Goal: Information Seeking & Learning: Learn about a topic

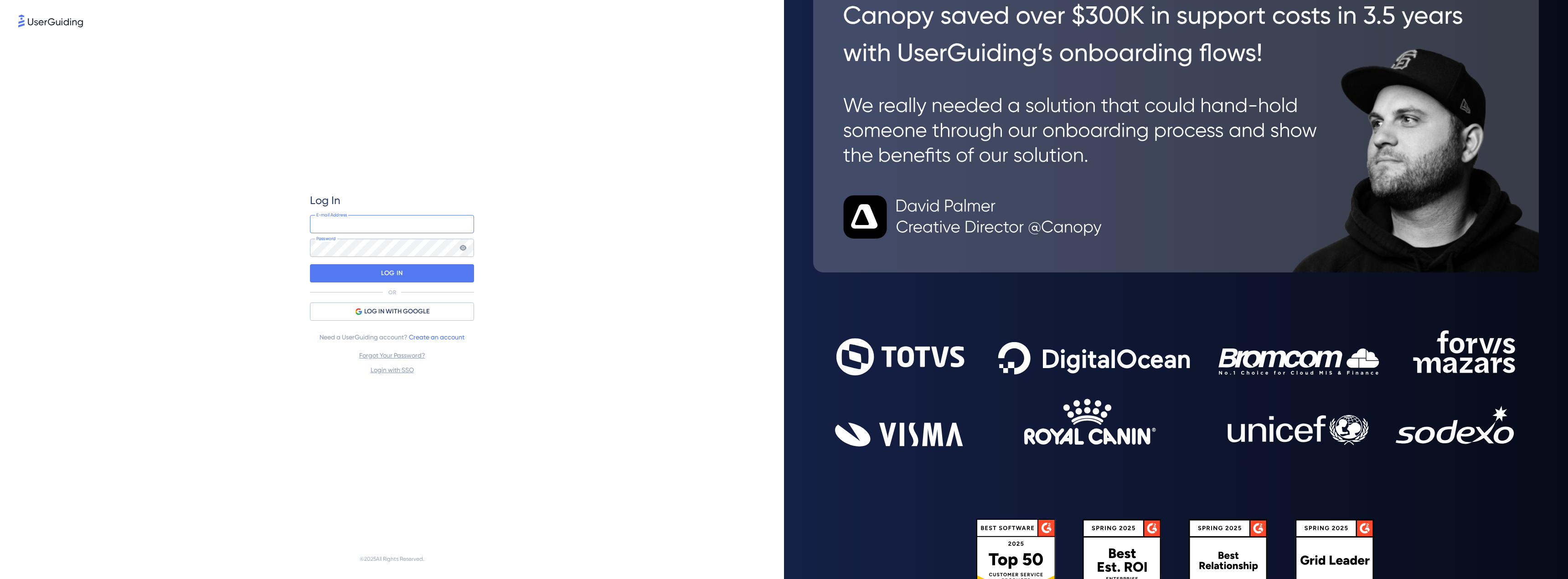
type input "[EMAIL_ADDRESS][DOMAIN_NAME]"
click at [463, 249] on icon at bounding box center [463, 248] width 6 height 5
click at [405, 267] on div "LOG IN" at bounding box center [392, 273] width 164 height 18
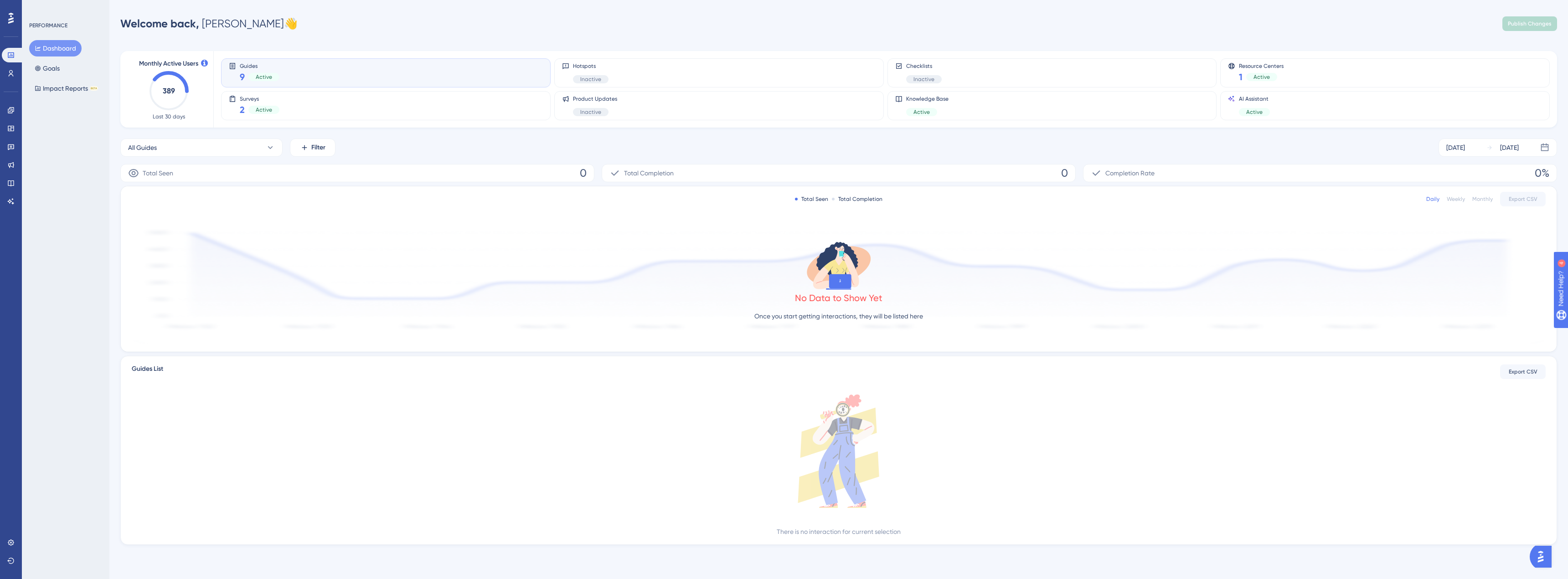
click at [19, 196] on assistant "AI Assistant" at bounding box center [11, 201] width 18 height 15
click at [12, 198] on icon at bounding box center [11, 201] width 7 height 7
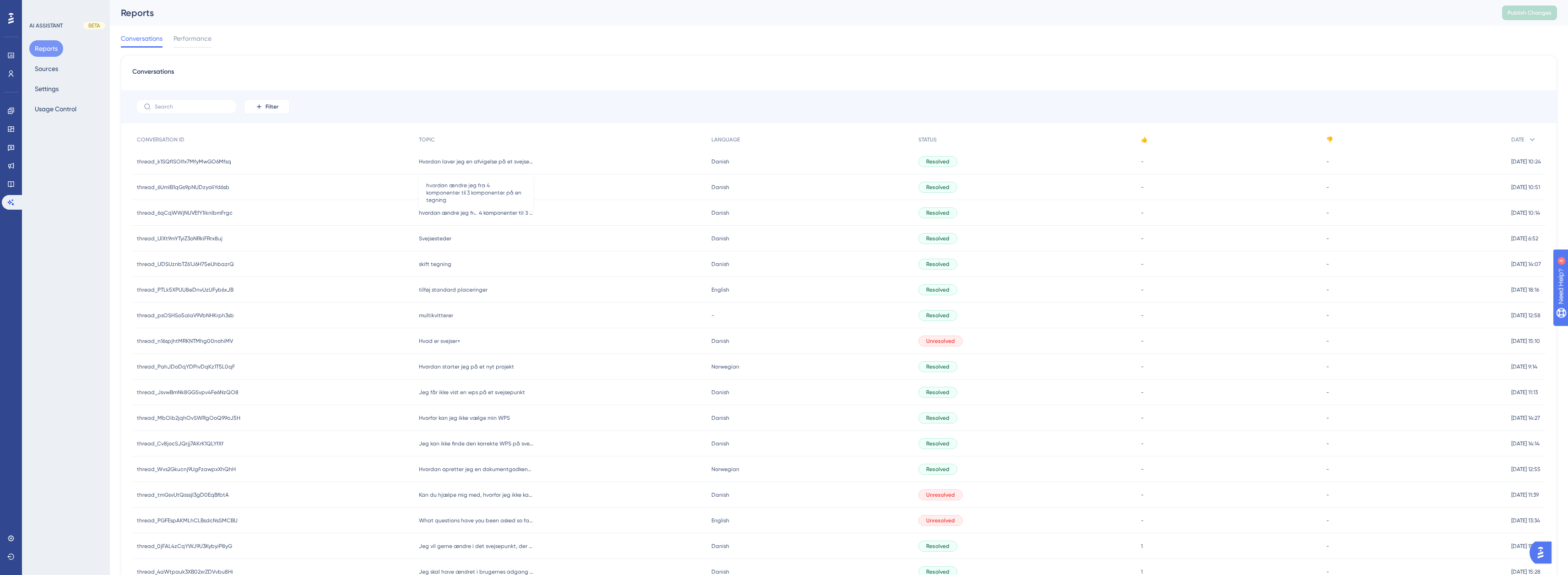
click at [440, 214] on span "hvordan ændre jeg fra 4 komponenter til 3 komponenter på en tegning" at bounding box center [476, 213] width 114 height 7
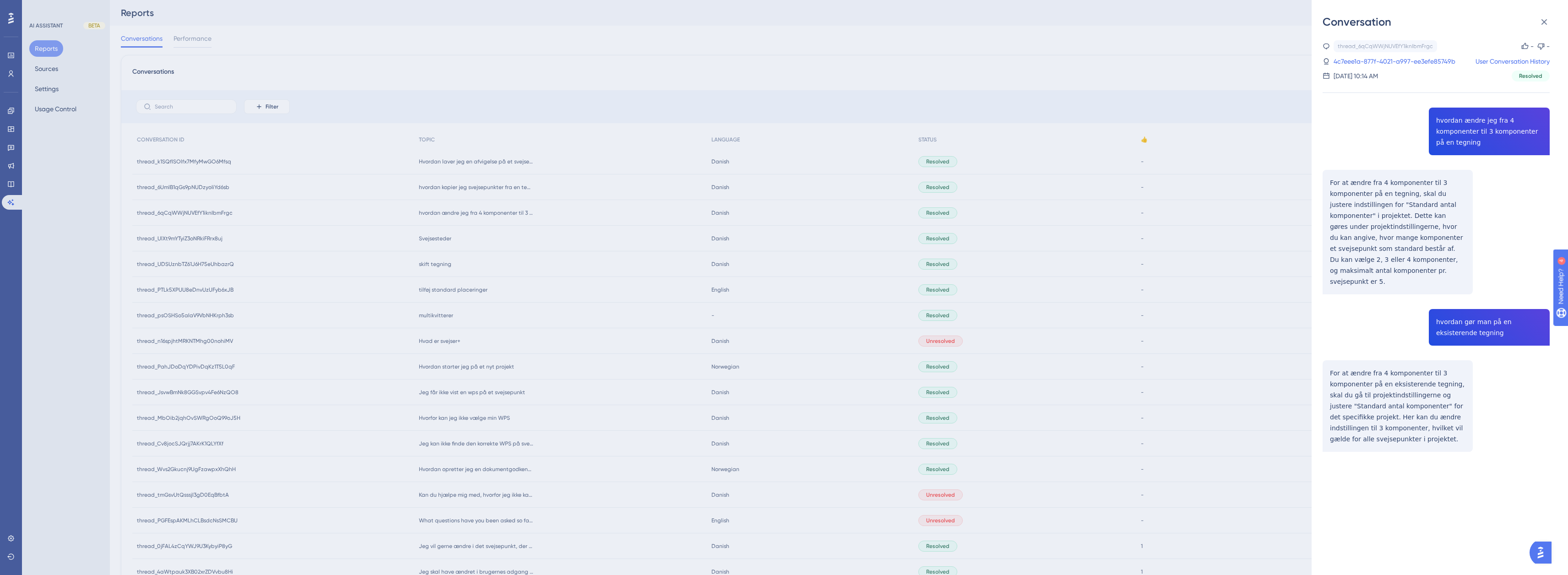
click at [454, 188] on div "Conversation thread_6qCqWWjNUVEfY1iknIbmFrgc Copy - - 4c7eee1a-877f-4021-a997-e…" at bounding box center [784, 287] width 1568 height 575
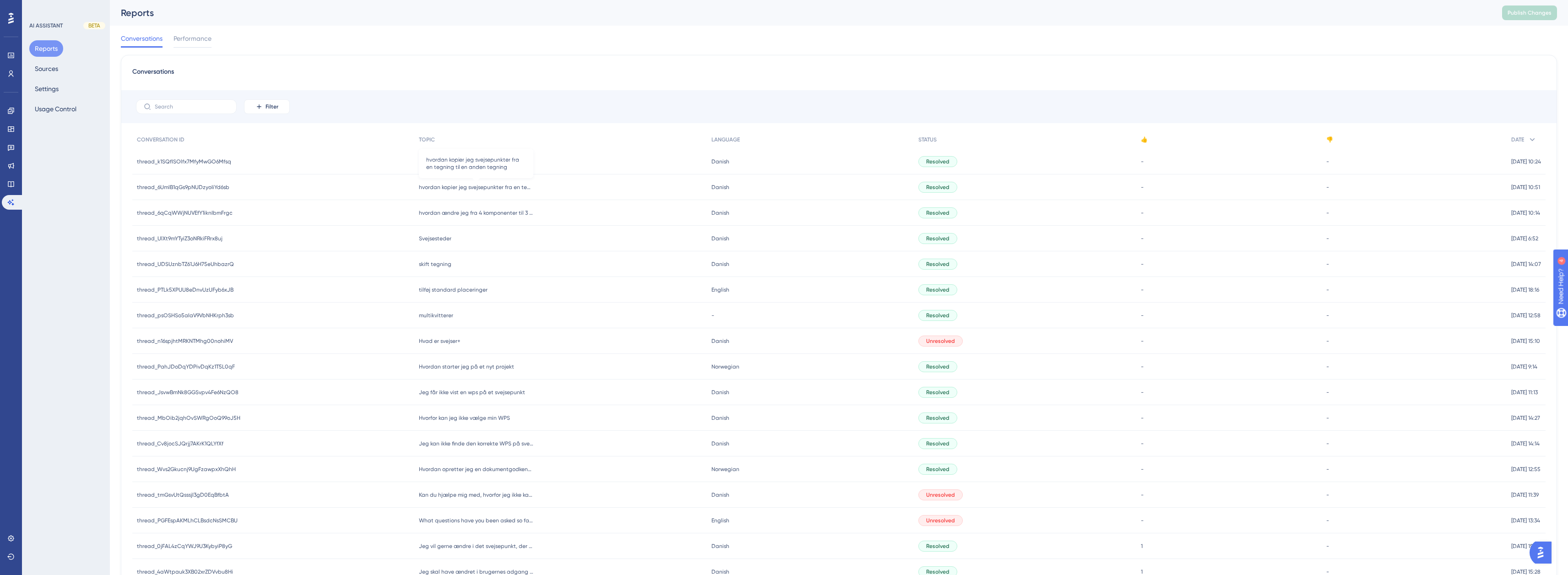
click at [454, 188] on span "hvordan kopier jeg svejsepunkter fra en tegning til en anden tegning" at bounding box center [476, 187] width 114 height 7
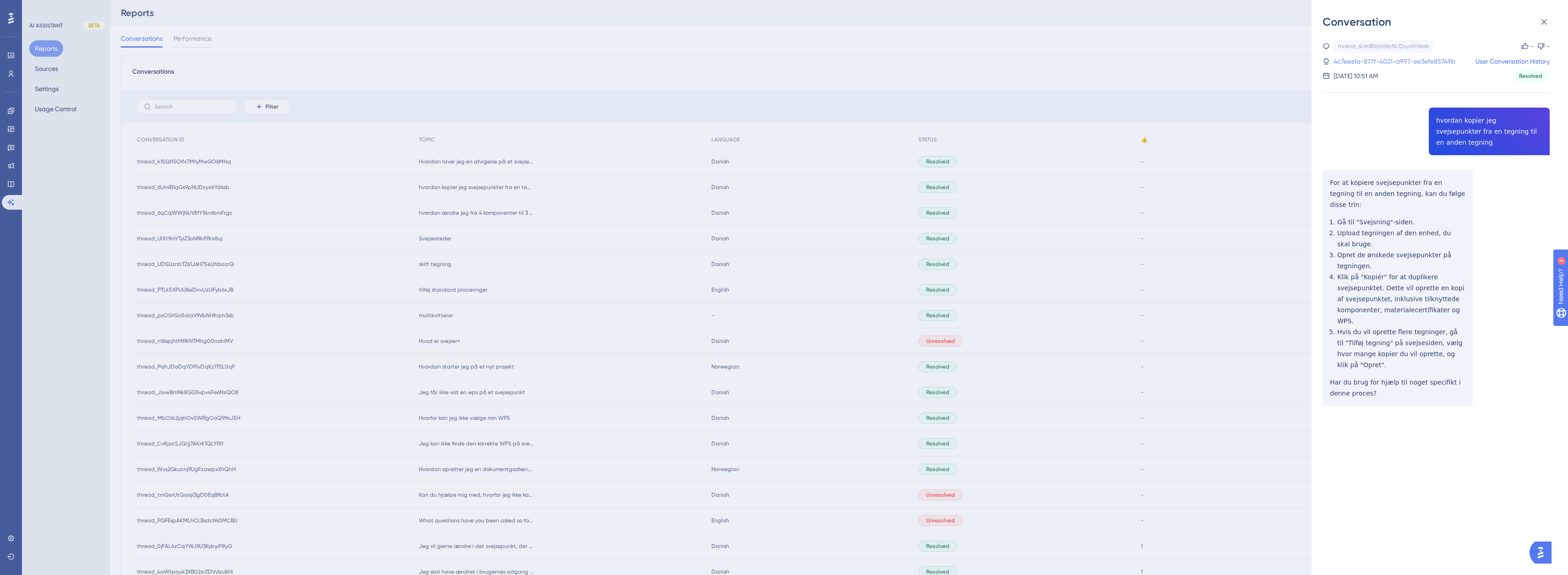
click at [1438, 65] on link "4c7eee1a-877f-4021-a997-ee3efe85749b" at bounding box center [1394, 61] width 122 height 11
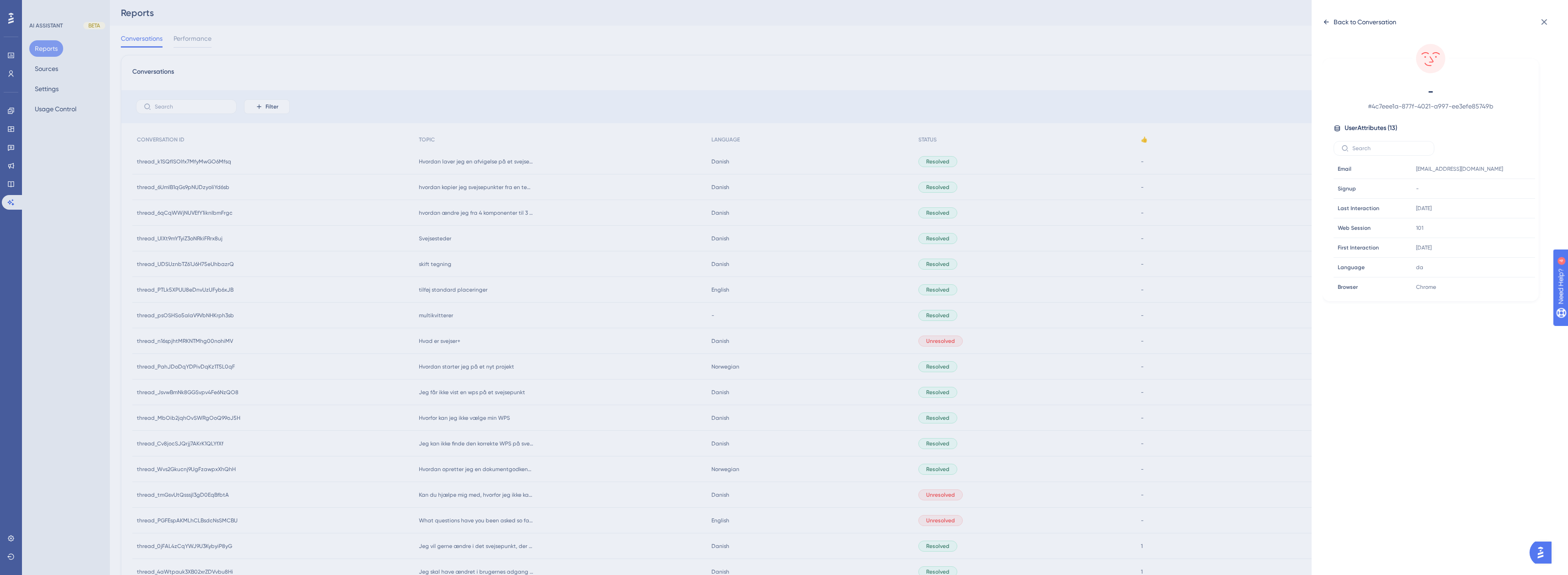
click at [1327, 20] on icon at bounding box center [1326, 22] width 7 height 7
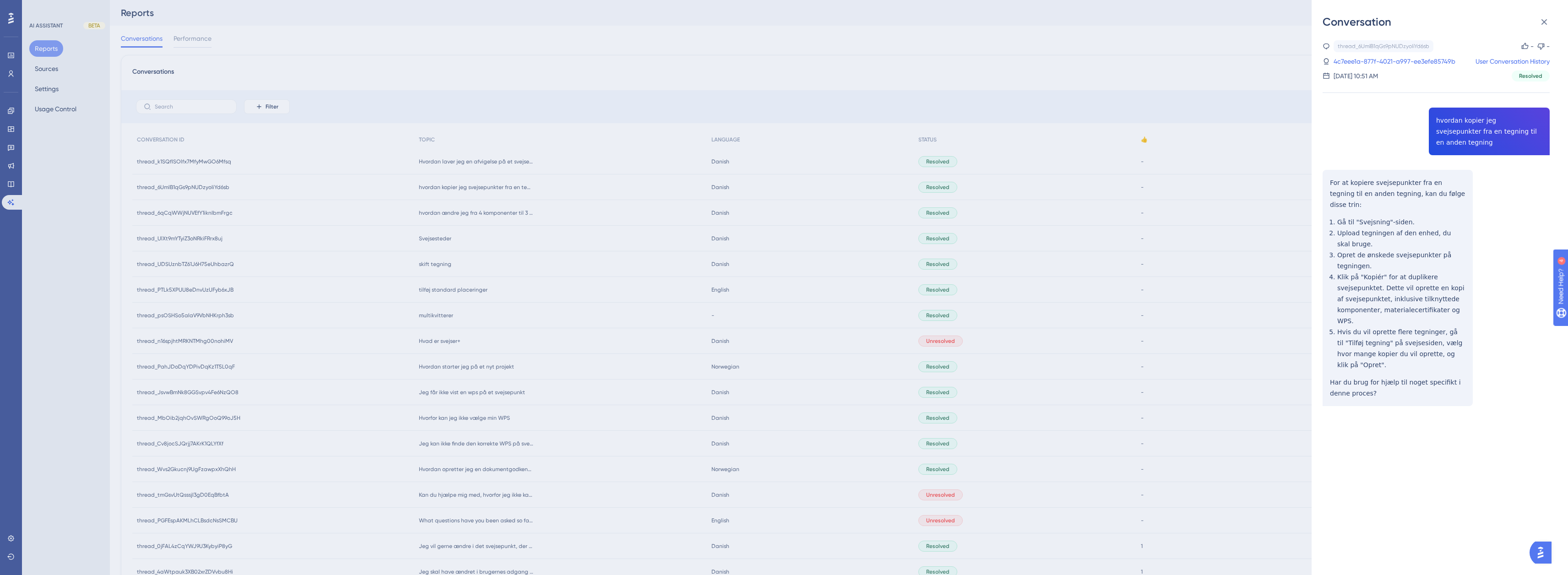
click at [463, 170] on div "Conversation thread_6UmlB1qGs9pNUDzyoIiYd6sb Copy - - 4c7eee1a-877f-4021-a997-e…" at bounding box center [784, 287] width 1568 height 575
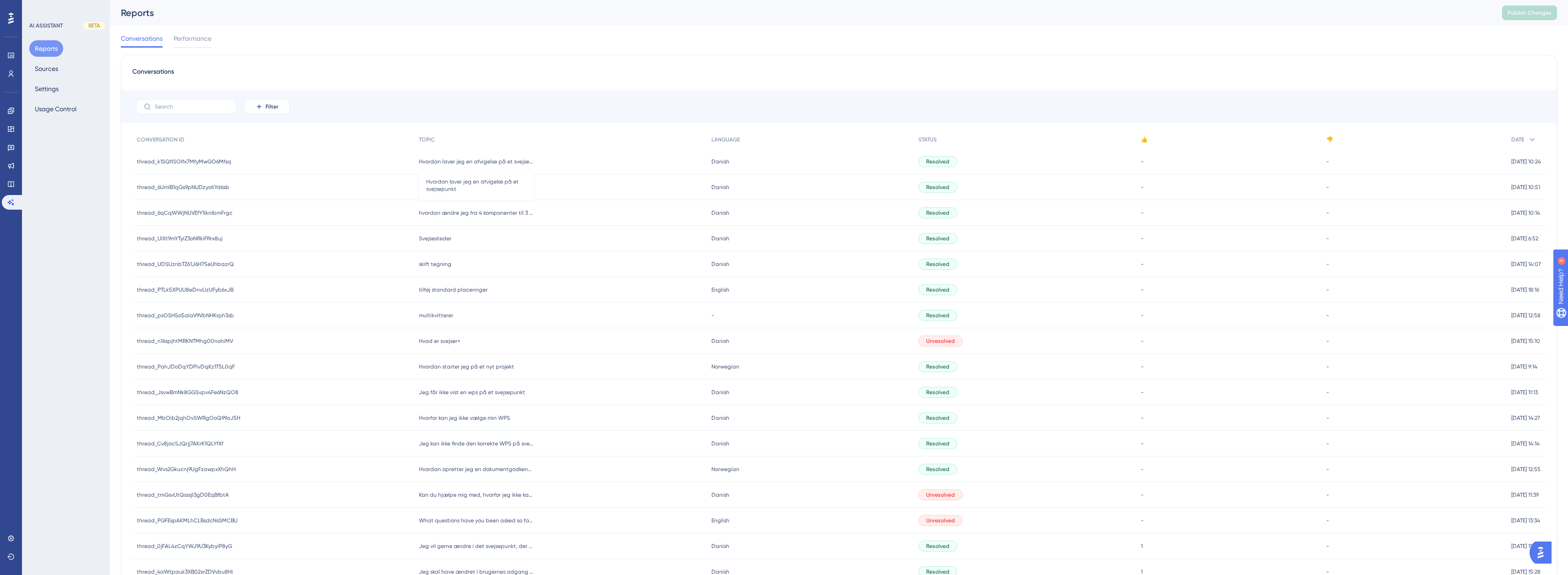
click at [467, 162] on span "Hvordan laver jeg en afvigelse på et svejsepunkt" at bounding box center [476, 161] width 114 height 7
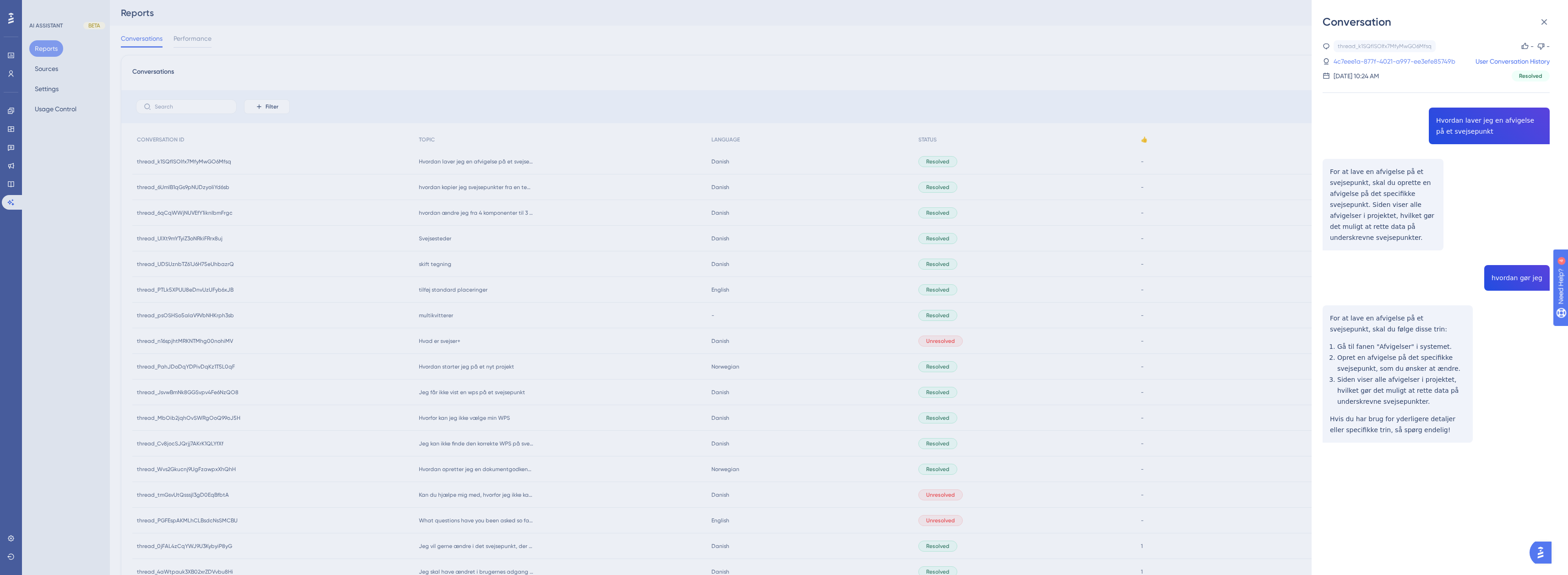
click at [1398, 57] on link "4c7eee1a-877f-4021-a997-ee3efe85749b" at bounding box center [1394, 61] width 122 height 11
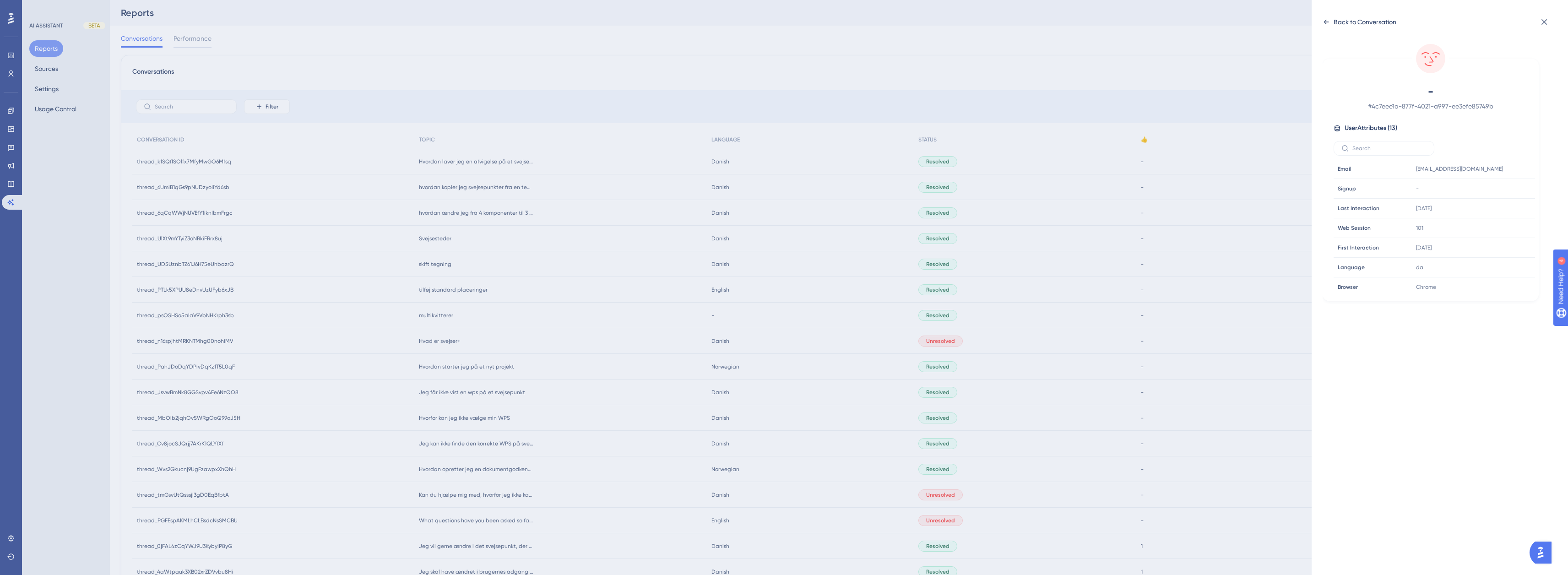
click at [1331, 28] on div "Back to Conversation" at bounding box center [1359, 22] width 74 height 15
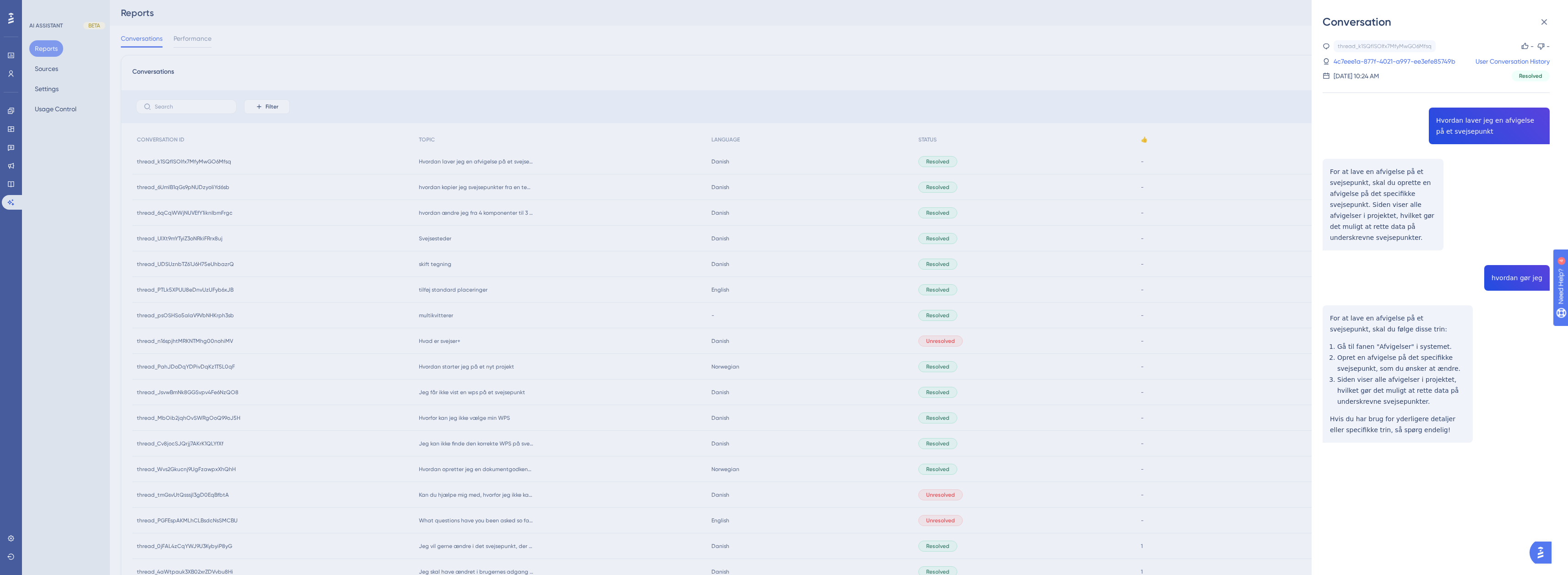
click at [466, 214] on div "Conversation thread_k1SQfISOlfx7MfyMwGO6Mfsq Copy - - 4c7eee1a-877f-4021-a997-e…" at bounding box center [784, 287] width 1568 height 575
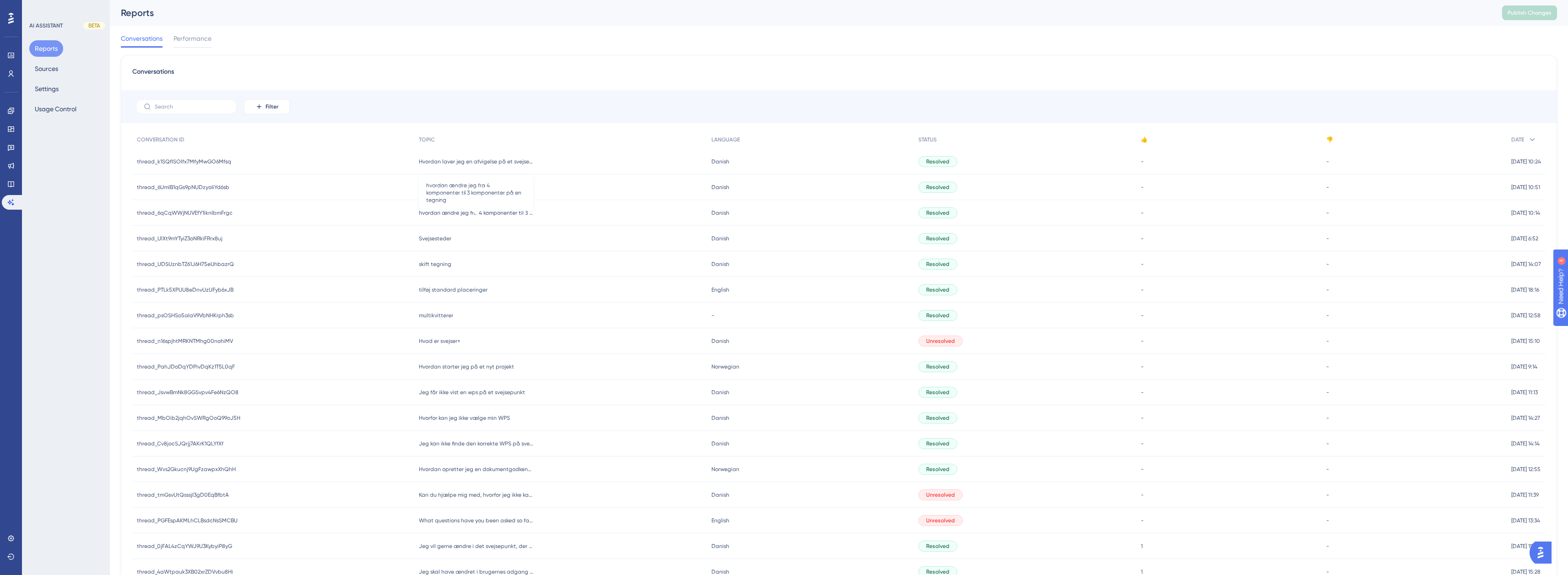
click at [468, 213] on span "hvordan ændre jeg fra 4 komponenter til 3 komponenter på en tegning" at bounding box center [476, 213] width 114 height 7
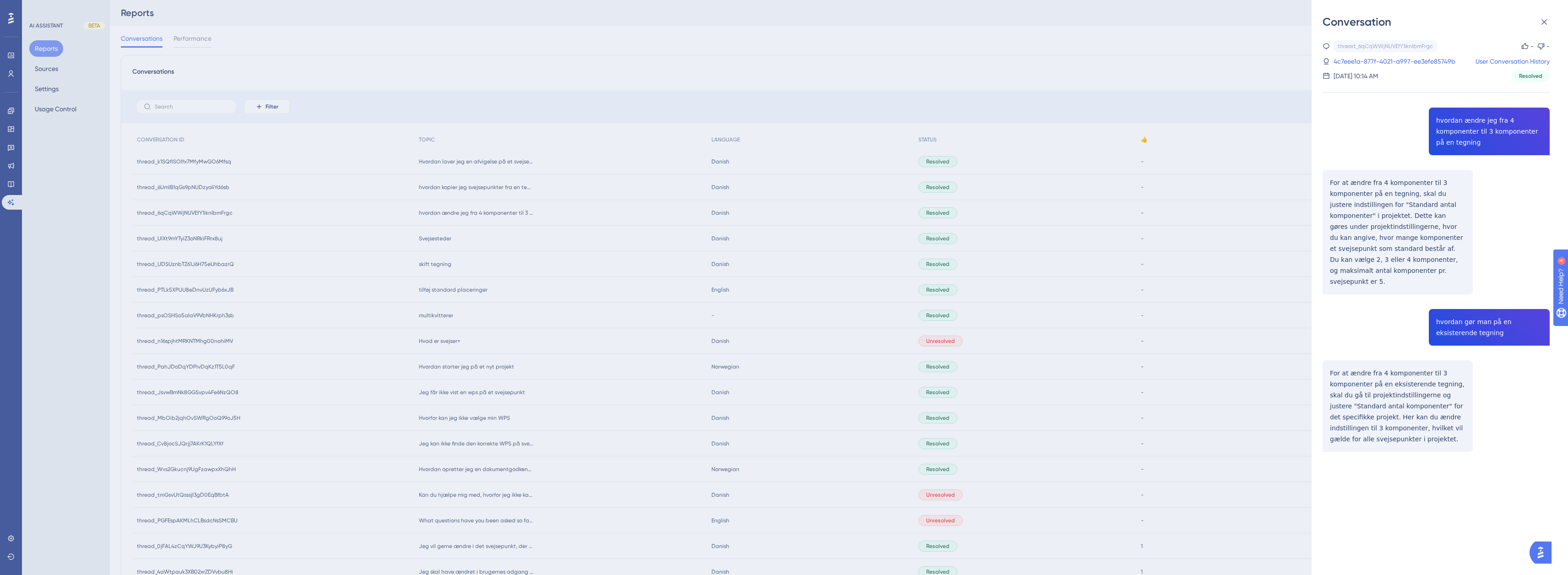
click at [1415, 53] on div "thread_6qCqWWjNUVEfY1iknIbmFrgc Copy - - 4c7eee1a-877f-4021-a997-ee3efe85749b U…" at bounding box center [1435, 60] width 227 height 41
click at [1413, 59] on link "4c7eee1a-877f-4021-a997-ee3efe85749b" at bounding box center [1394, 61] width 122 height 11
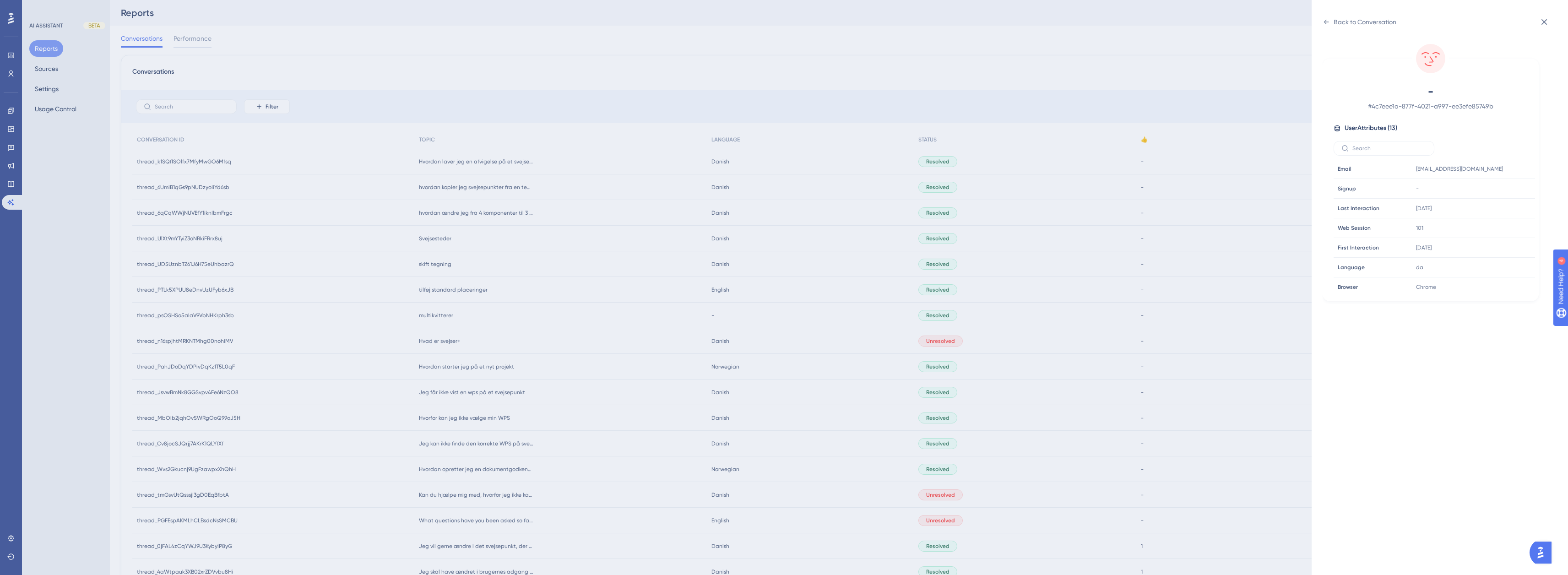
click at [1259, 101] on div "Back to Conversation - # 4c7eee1a-877f-4021-a997-ee3efe85749b User Attributes (…" at bounding box center [784, 287] width 1568 height 575
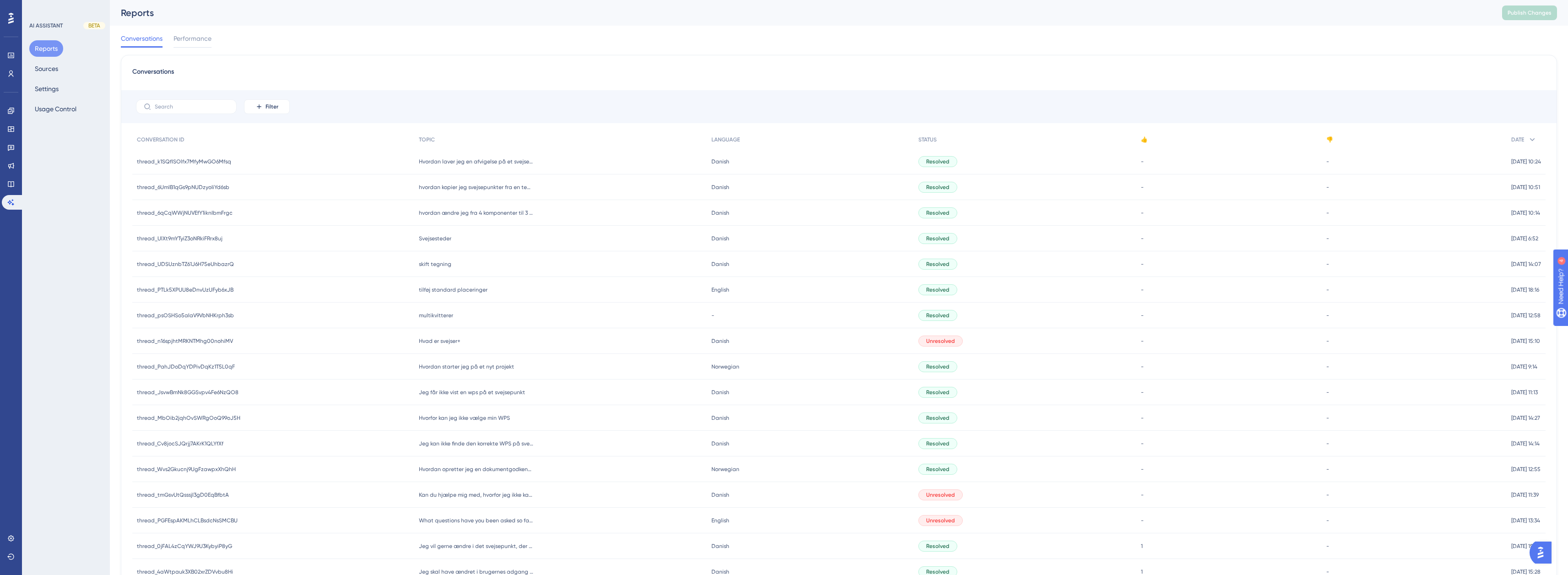
drag, startPoint x: 1396, startPoint y: 541, endPoint x: 1213, endPoint y: 390, distance: 237.3
click at [1213, 390] on div "- -" at bounding box center [1229, 392] width 185 height 26
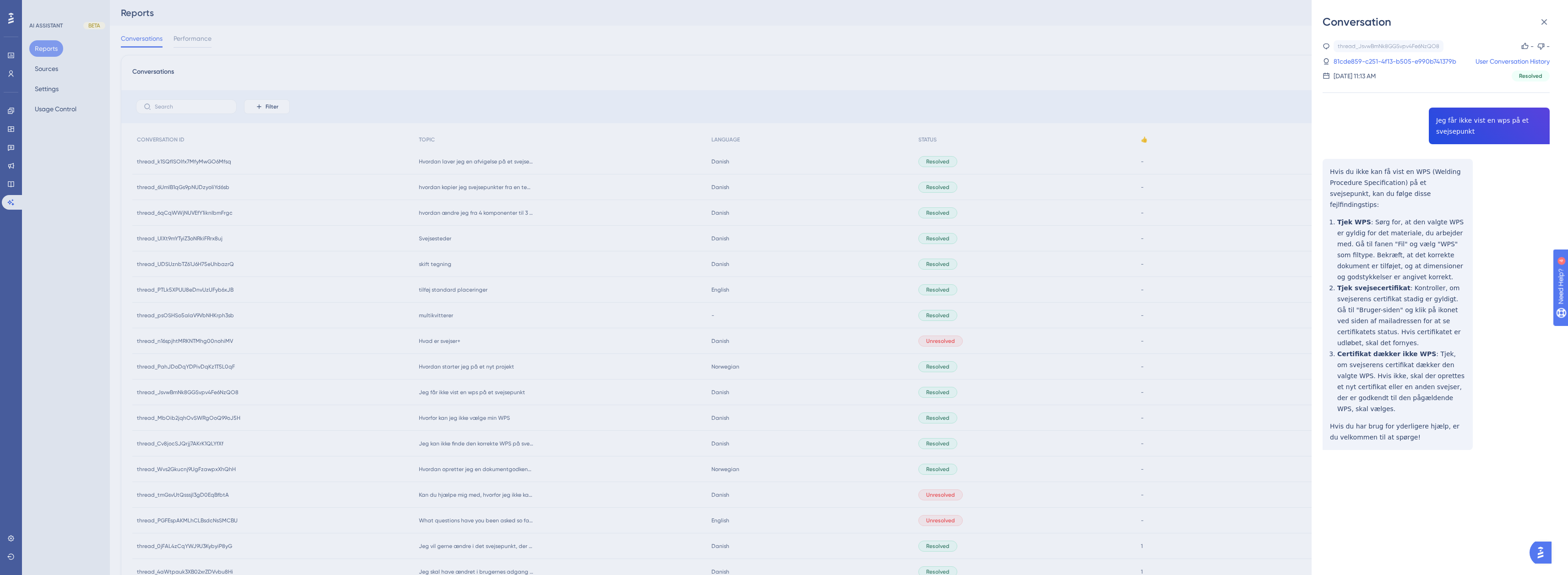
click at [1006, 50] on div "Conversation thread_JsvwBmNk8GGSvpv4Fe6NzQO8 Copy - - 81cde859-c251-4f13-b505-e…" at bounding box center [784, 287] width 1568 height 575
